Goal: Download file/media

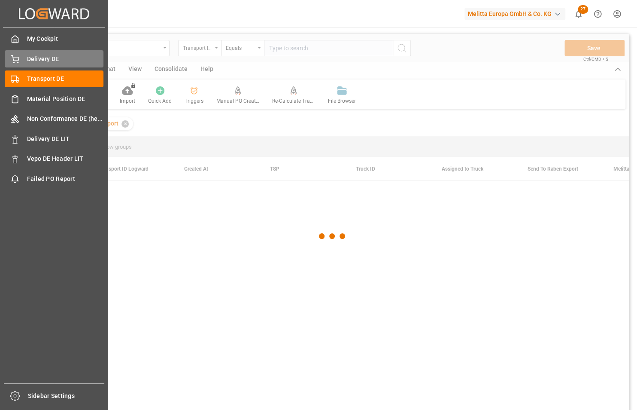
click at [15, 58] on icon at bounding box center [15, 59] width 9 height 9
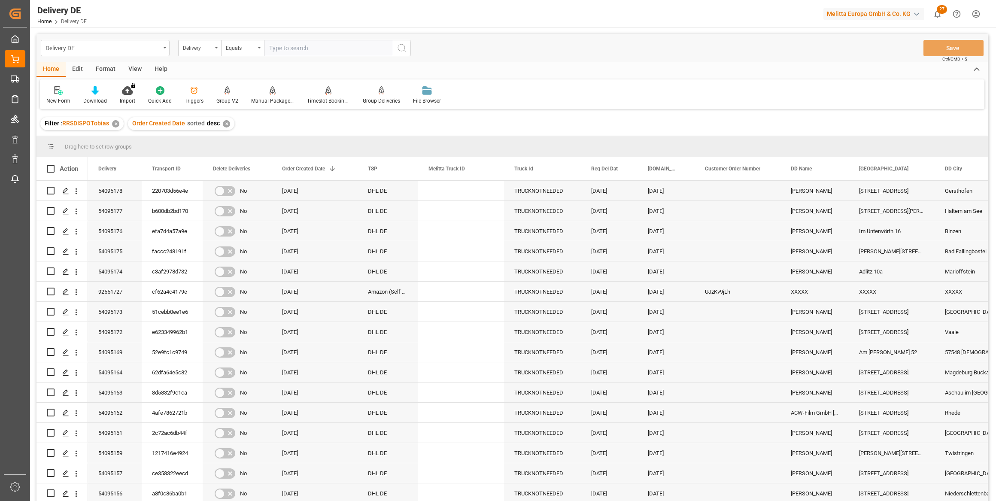
click at [311, 49] on input "text" at bounding box center [328, 48] width 129 height 16
paste input "92550330"
type input "92550330"
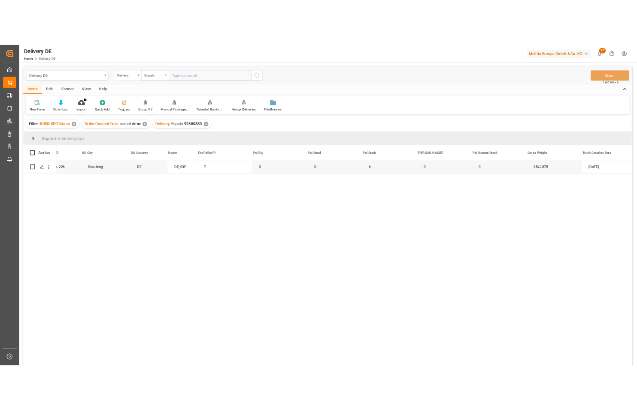
scroll to position [0, 816]
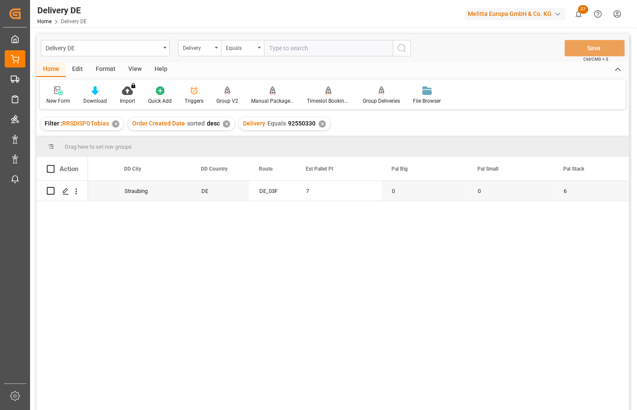
paste input "92549939"
type input "92549939"
click at [399, 49] on icon "search button" at bounding box center [402, 48] width 10 height 10
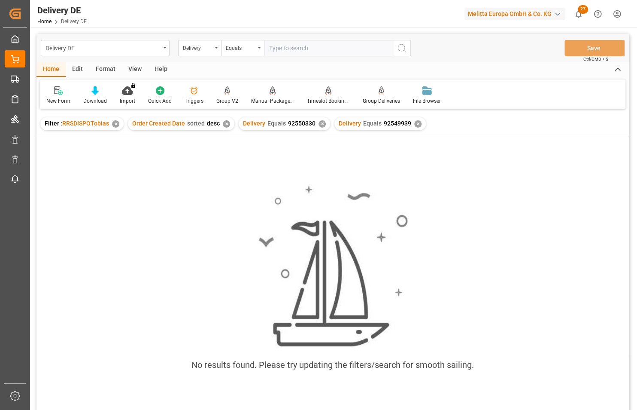
click at [319, 122] on div "✕" at bounding box center [322, 123] width 7 height 7
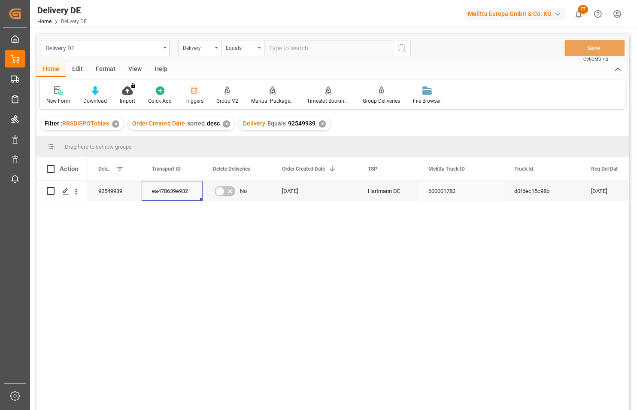
click at [173, 193] on div "ea478639e932" at bounding box center [172, 191] width 61 height 20
click at [278, 46] on input "text" at bounding box center [328, 48] width 129 height 16
paste input "92549106"
type input "92549106"
click at [399, 50] on circle "search button" at bounding box center [401, 47] width 7 height 7
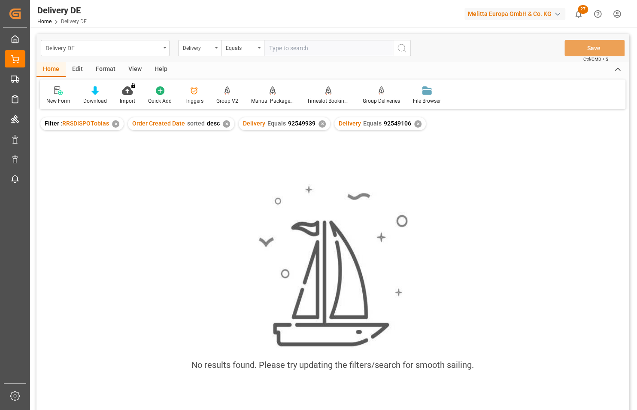
click at [320, 124] on div "✕" at bounding box center [322, 123] width 7 height 7
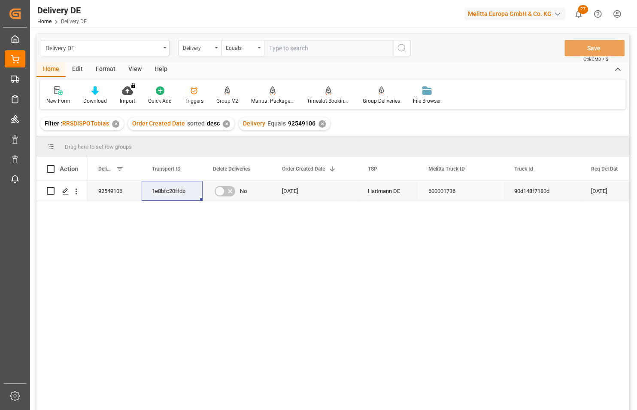
click at [126, 197] on div "92549106" at bounding box center [115, 191] width 54 height 20
click at [160, 196] on div "1e8bfc20ffdb" at bounding box center [172, 191] width 61 height 20
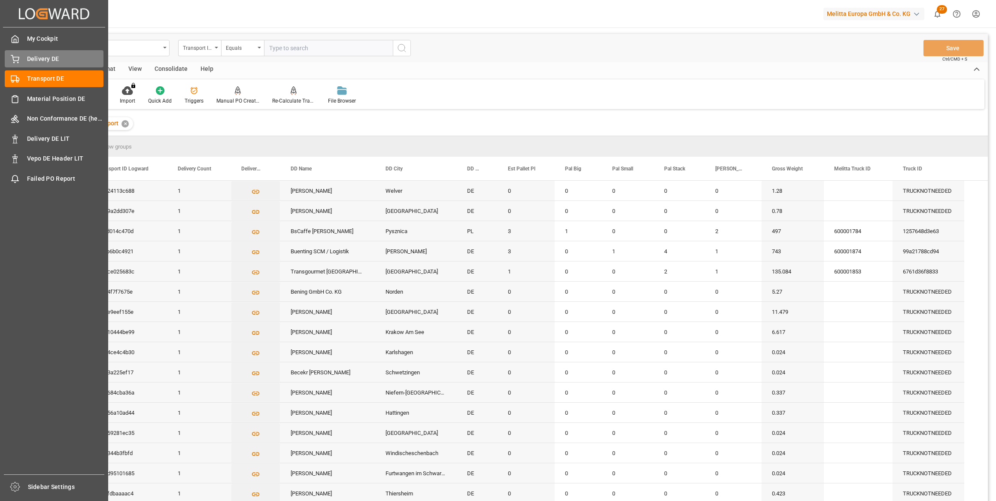
click at [21, 58] on div "Delivery DE Delivery DE" at bounding box center [54, 58] width 99 height 17
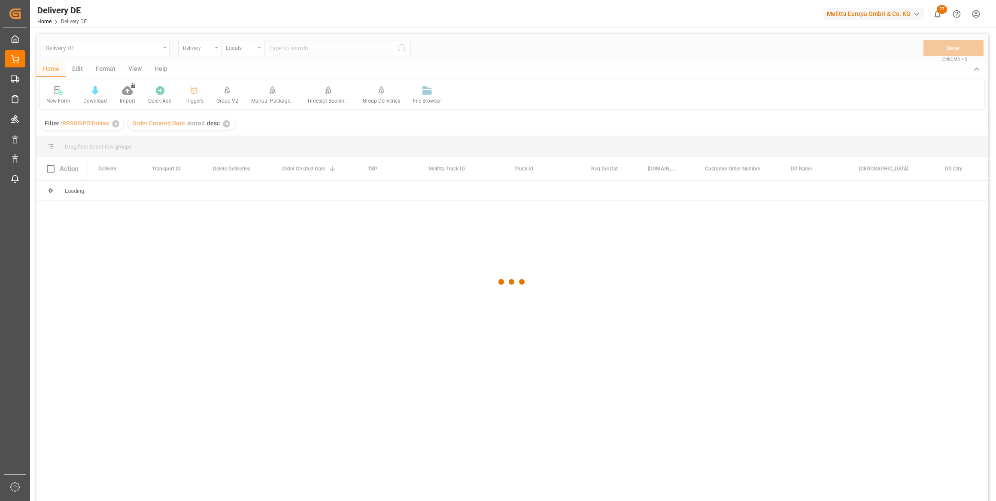
click at [302, 52] on div at bounding box center [513, 282] width 952 height 496
click at [305, 51] on input "text" at bounding box center [328, 48] width 129 height 16
paste input "92550325"
type input "92550325"
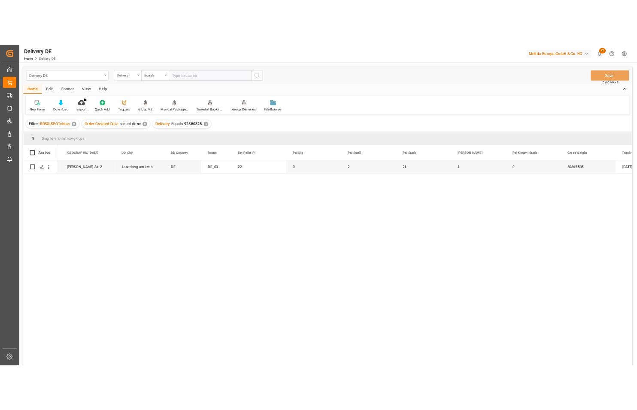
scroll to position [0, 781]
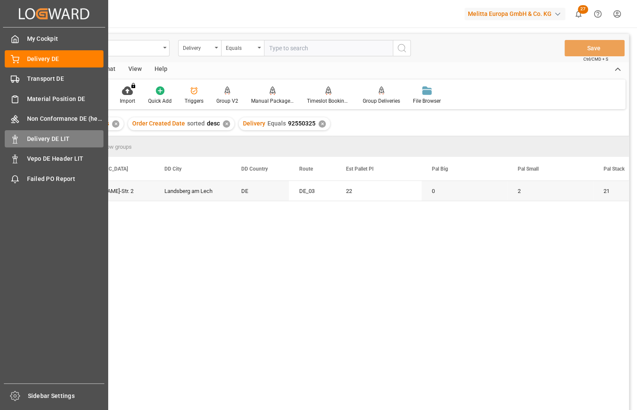
click at [39, 141] on span "Delivery DE LIT" at bounding box center [65, 138] width 77 height 9
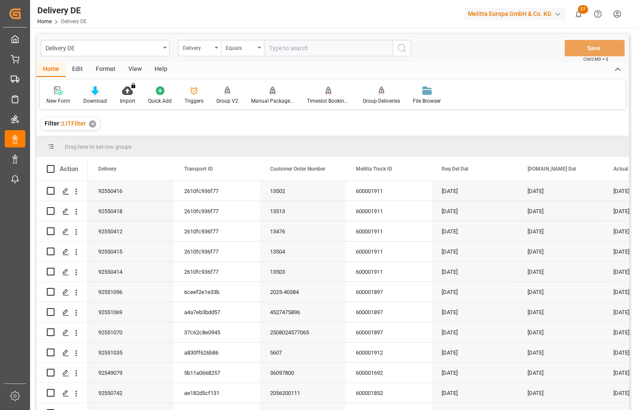
click at [93, 91] on icon at bounding box center [94, 90] width 7 height 9
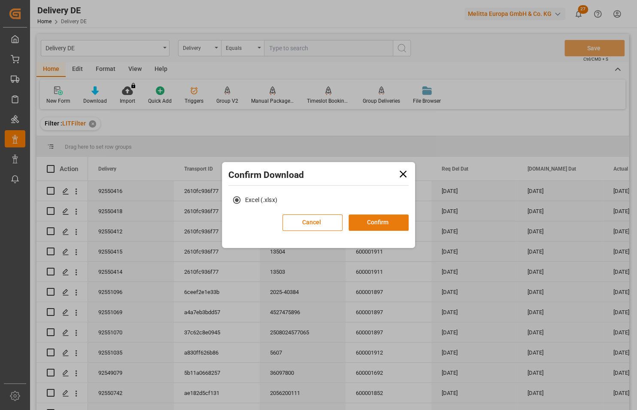
click at [386, 223] on button "Confirm" at bounding box center [379, 222] width 60 height 16
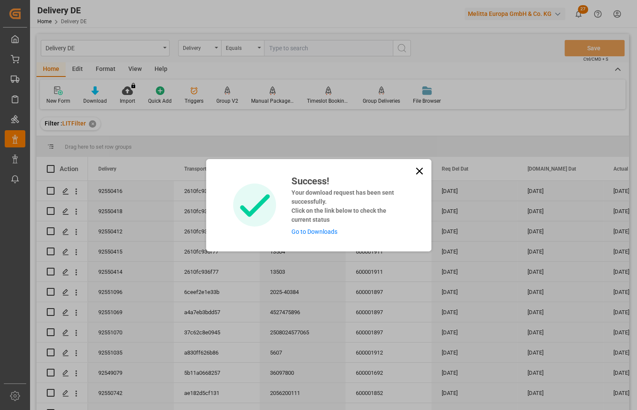
click at [321, 232] on link "Go to Downloads" at bounding box center [315, 231] width 46 height 7
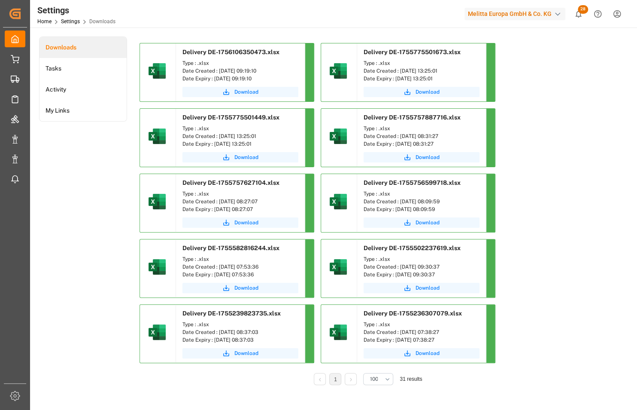
click at [246, 90] on span "Download" at bounding box center [247, 92] width 24 height 8
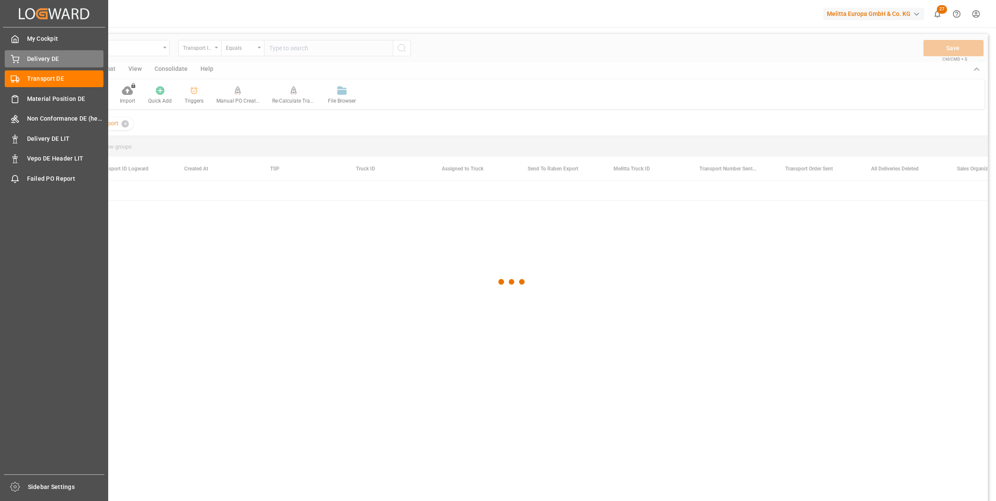
click at [43, 65] on div "Delivery DE Delivery DE" at bounding box center [54, 58] width 99 height 17
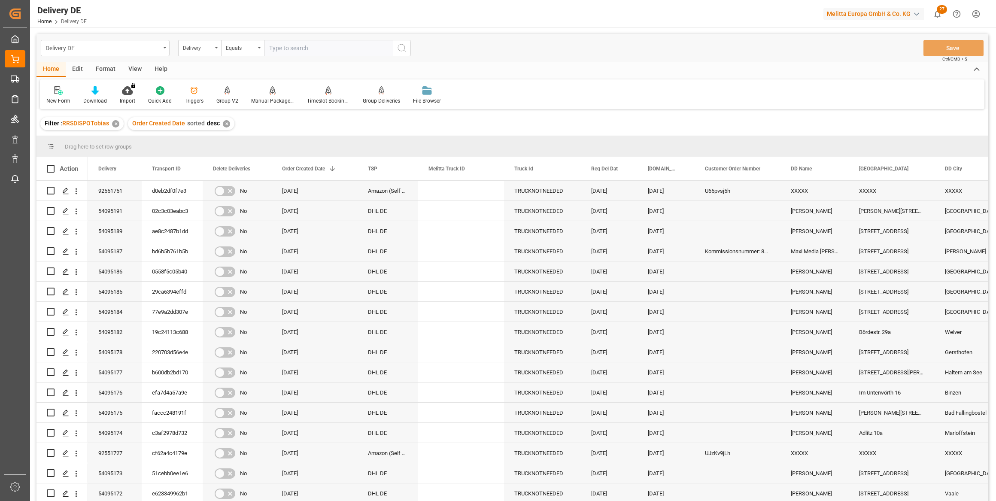
click at [527, 19] on div "Delivery DE Home Delivery DE Melitta Europa GmbH & Co. KG 27 Notifications Only…" at bounding box center [510, 13] width 972 height 27
click at [322, 48] on input "text" at bounding box center [328, 48] width 129 height 16
paste input "92548770"
type input "92548770"
click at [402, 51] on icon "search button" at bounding box center [402, 48] width 10 height 10
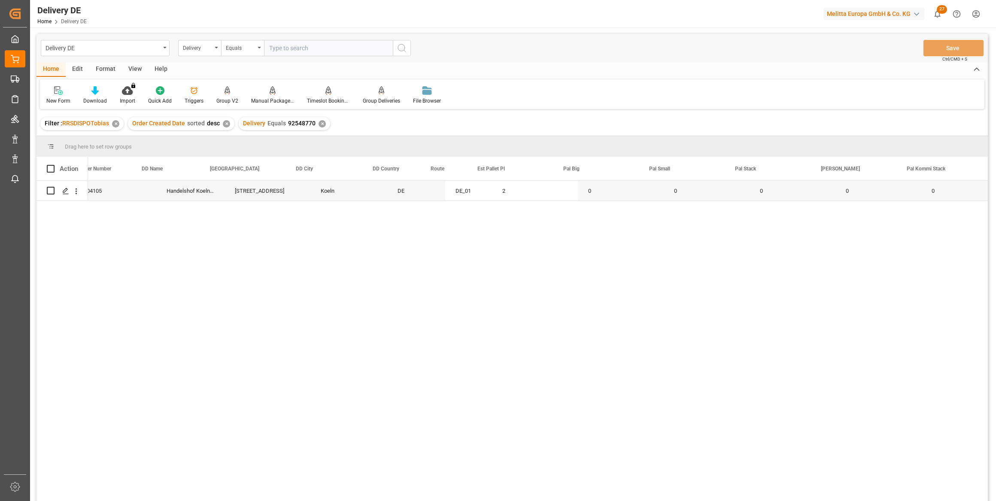
scroll to position [0, 781]
